Goal: Transaction & Acquisition: Purchase product/service

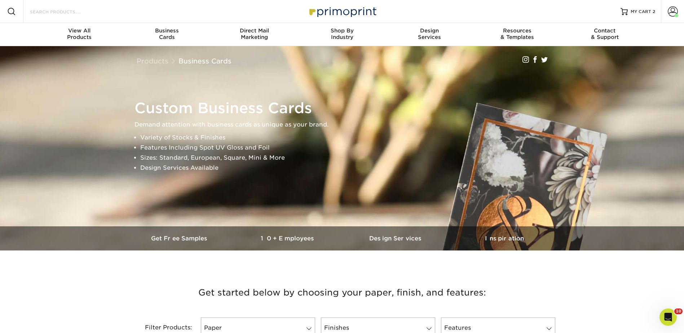
click at [71, 11] on input "Search Products" at bounding box center [64, 11] width 70 height 9
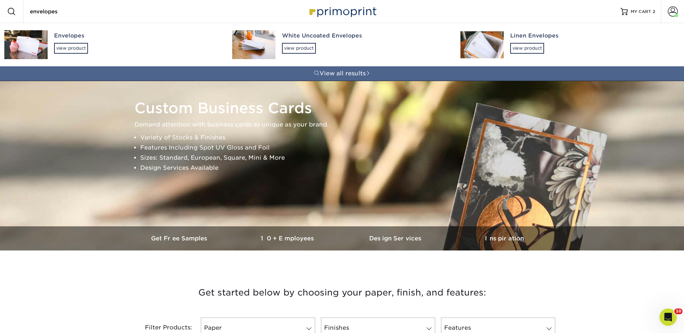
type input "envelopes"
click at [68, 38] on div "Envelopes" at bounding box center [136, 36] width 165 height 8
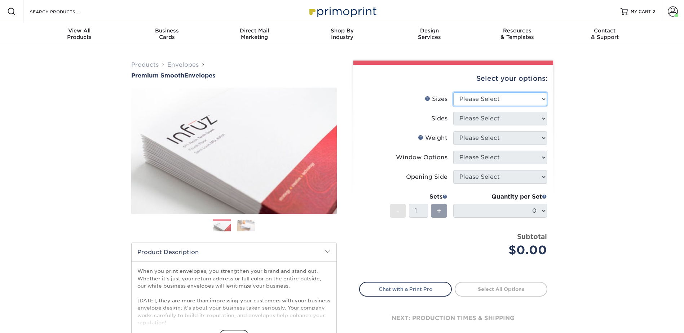
click at [464, 98] on select "Please Select 8.875" x 3.875" 4.125" x 9.5" 5.25" x 7.25" 9" x 12"" at bounding box center [500, 99] width 94 height 14
click at [479, 95] on select "Please Select 8.875" x 3.875" 4.125" x 9.5" 5.25" x 7.25" 9" x 12"" at bounding box center [500, 99] width 94 height 14
select select "4.12x9.50"
click at [453, 92] on select "Please Select 8.875" x 3.875" 4.125" x 9.5" 5.25" x 7.25" 9" x 12"" at bounding box center [500, 99] width 94 height 14
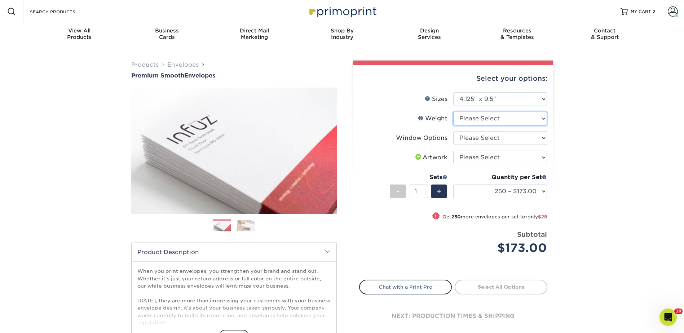
click at [476, 115] on select "Please Select 70LB" at bounding box center [500, 119] width 94 height 14
select select "70LB"
click at [453, 112] on select "Please Select 70LB" at bounding box center [500, 119] width 94 height 14
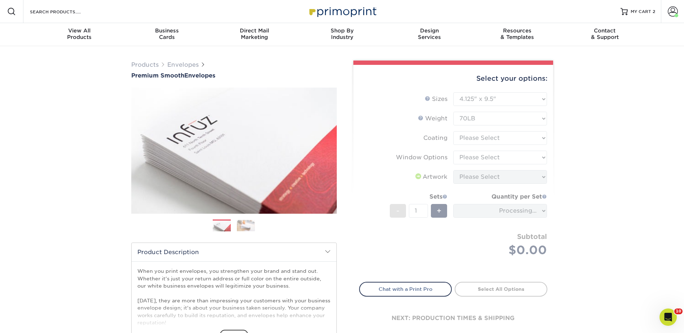
click at [471, 135] on form "Sizes Help Sizes Please Select 8.875" x 3.875" 4.125" x 9.5" 5.25" x 7.25" 9" x…" at bounding box center [453, 182] width 188 height 181
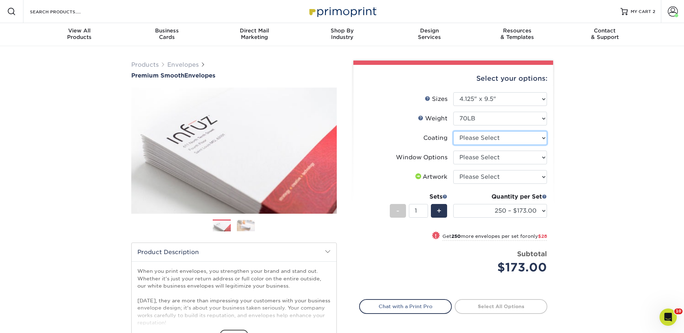
click at [475, 139] on select at bounding box center [500, 138] width 94 height 14
select select "3e7618de-abca-4bda-9f97-8b9129e913d8"
click at [453, 131] on select at bounding box center [500, 138] width 94 height 14
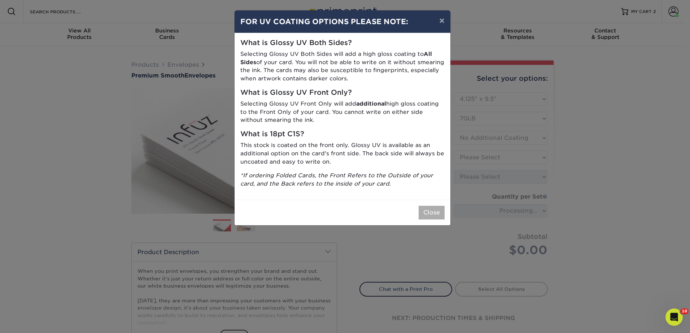
click at [424, 206] on div "Close" at bounding box center [342, 213] width 216 height 26
click at [440, 204] on div "Close" at bounding box center [342, 213] width 216 height 26
click at [423, 218] on button "Close" at bounding box center [431, 213] width 26 height 14
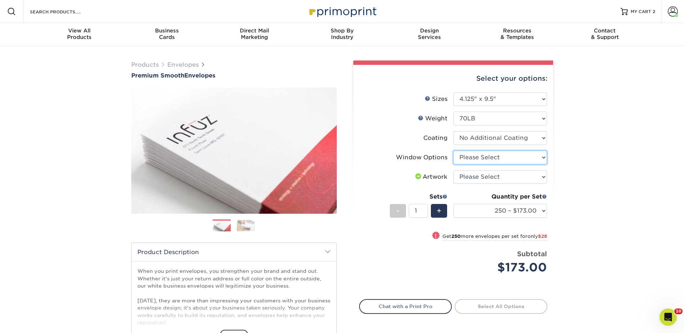
click at [469, 153] on select "Please Select No Window Window (Left Side)" at bounding box center [500, 158] width 94 height 14
select select "1f9e9f9f-4237-4243-ba79-49052844f6e6"
click at [453, 151] on select "Please Select No Window Window (Left Side)" at bounding box center [500, 158] width 94 height 14
click at [476, 175] on select "Please Select I will upload files I need a design - $50" at bounding box center [500, 177] width 94 height 14
select select "upload"
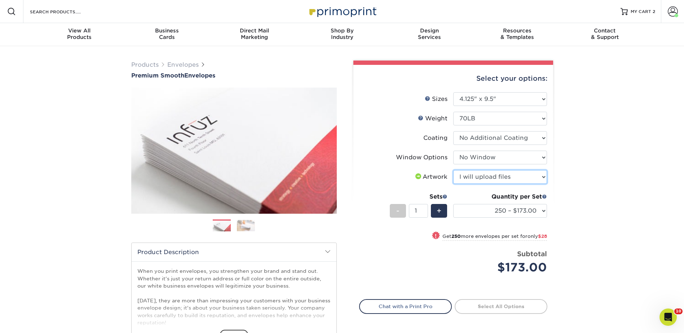
click at [453, 170] on select "Please Select I will upload files I need a design - $50" at bounding box center [500, 177] width 94 height 14
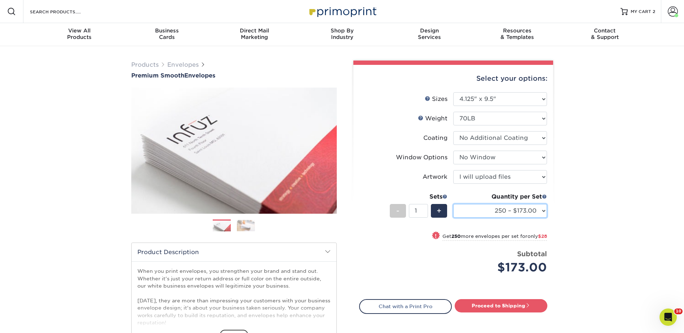
click at [478, 210] on select "250 – $173.00 500 – $201.00 1000 – $251.00 2500 – $388.00 5000 – $566.00 10000 …" at bounding box center [500, 211] width 94 height 14
click at [471, 155] on select "Please Select No Window Window (Left Side)" at bounding box center [500, 158] width 94 height 14
select select "b86b10cc-c636-4afb-8a99-5a4de9e47610"
click at [453, 151] on select "Please Select No Window Window (Left Side)" at bounding box center [500, 158] width 94 height 14
click at [473, 171] on select "Please Select I will upload files I need a design - $50" at bounding box center [500, 177] width 94 height 14
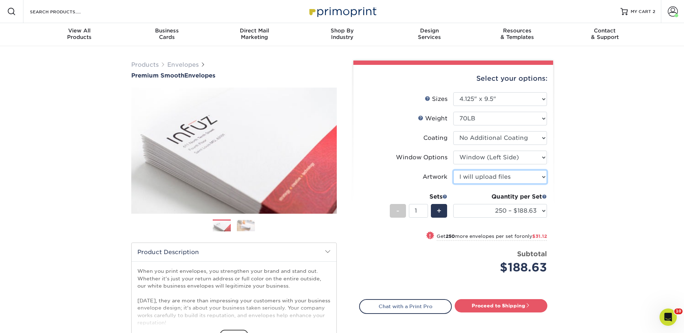
click at [474, 177] on select "Please Select I will upload files I need a design - $50" at bounding box center [500, 177] width 94 height 14
click at [479, 208] on select "250 – $188.63 500 – $219.75 1000 – $276.00 2500 – $431.75 5000 – $641.00 10000 …" at bounding box center [500, 211] width 94 height 14
click at [479, 209] on select "250 – $188.63 500 – $219.75 1000 – $276.00 2500 – $431.75 5000 – $641.00 10000 …" at bounding box center [500, 211] width 94 height 14
